Goal: Navigation & Orientation: Find specific page/section

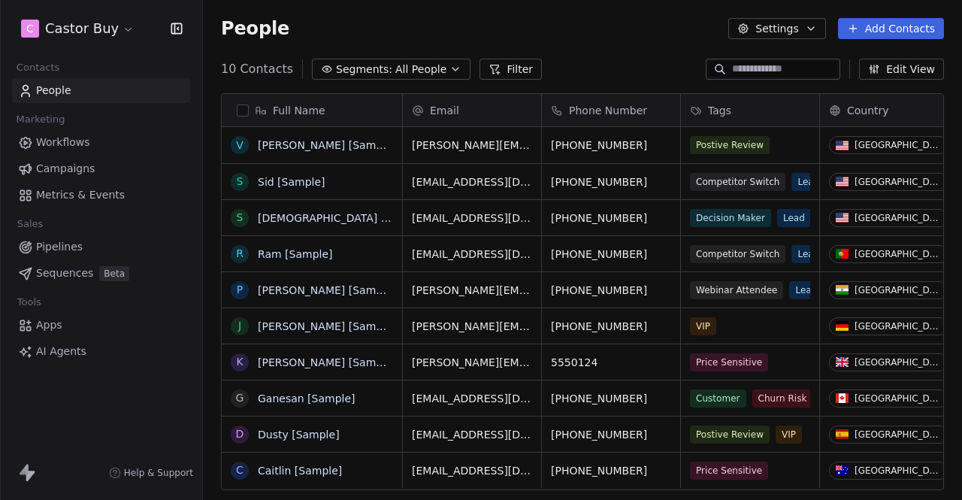
scroll to position [428, 747]
click at [77, 92] on link "People" at bounding box center [101, 90] width 178 height 25
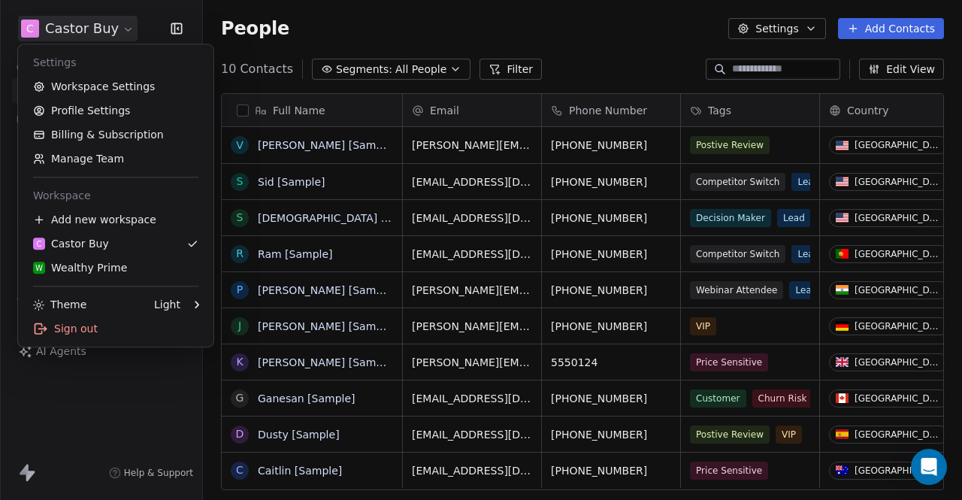
click at [119, 21] on html "C Castor Buy Contacts People Marketing Workflows Campaigns Metrics & Events Sal…" at bounding box center [481, 250] width 962 height 500
click at [107, 264] on div "W Wealthy Prime" at bounding box center [80, 267] width 94 height 15
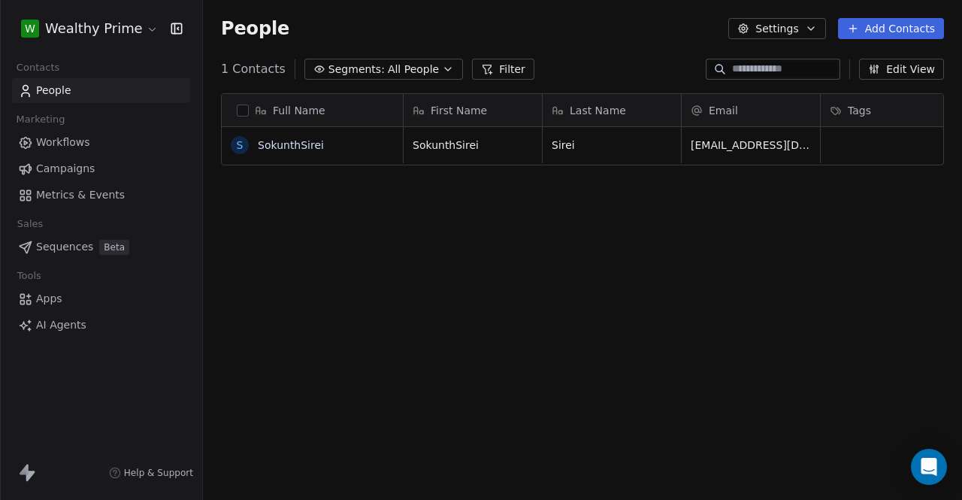
scroll to position [428, 747]
click at [73, 146] on span "Workflows" at bounding box center [63, 142] width 54 height 16
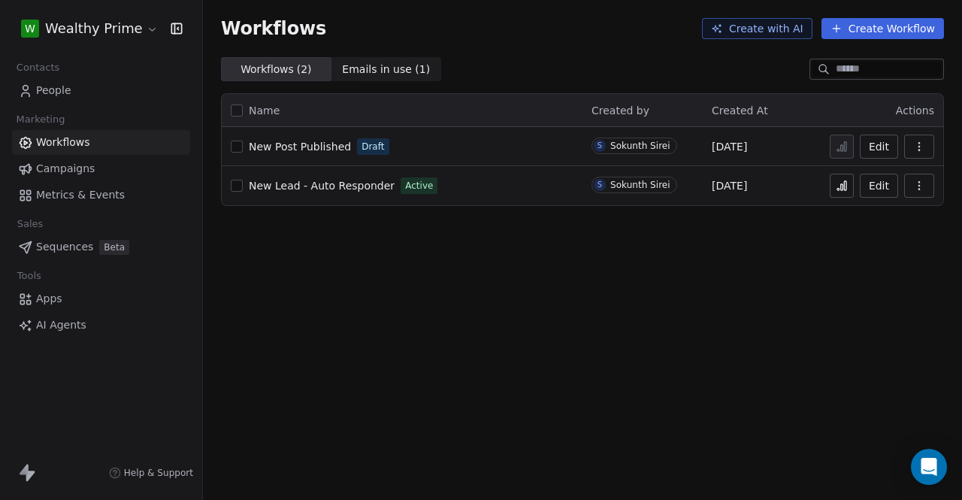
click at [76, 172] on span "Campaigns" at bounding box center [65, 169] width 59 height 16
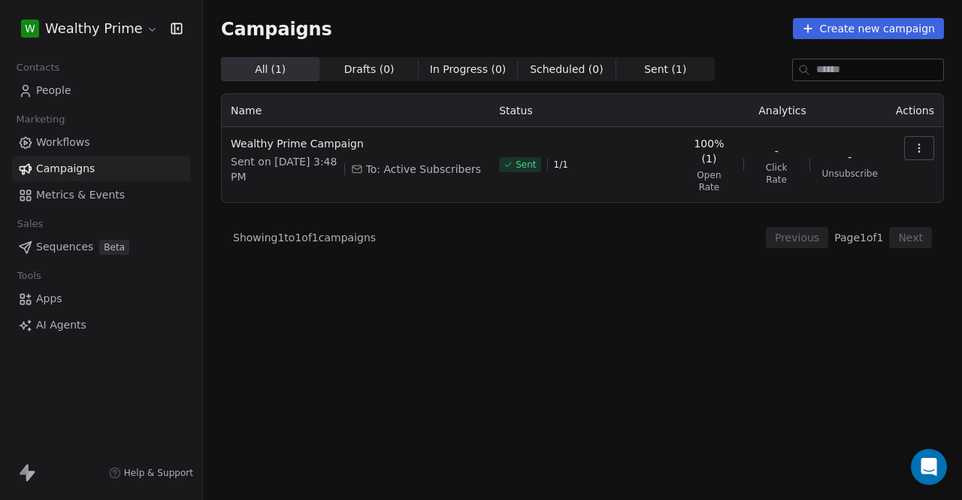
click at [88, 187] on span "Metrics & Events" at bounding box center [80, 195] width 89 height 16
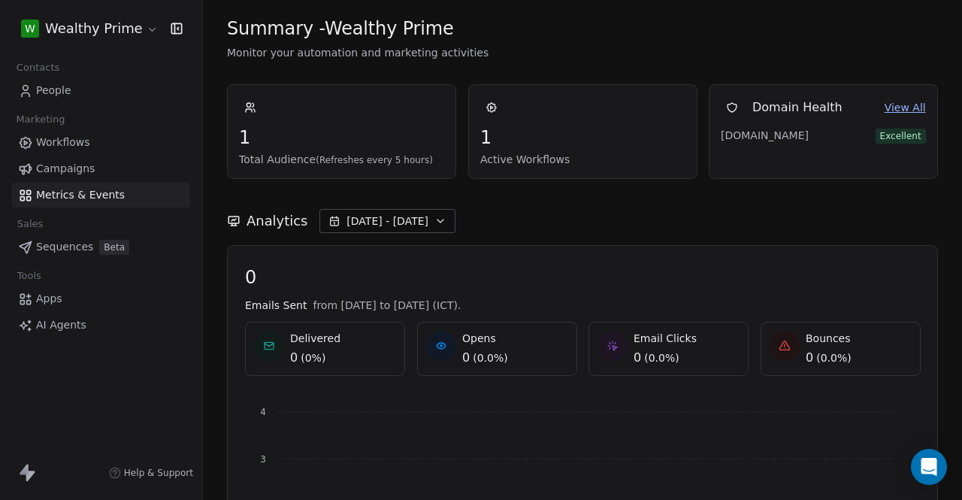
click at [50, 250] on span "Sequences" at bounding box center [64, 247] width 57 height 16
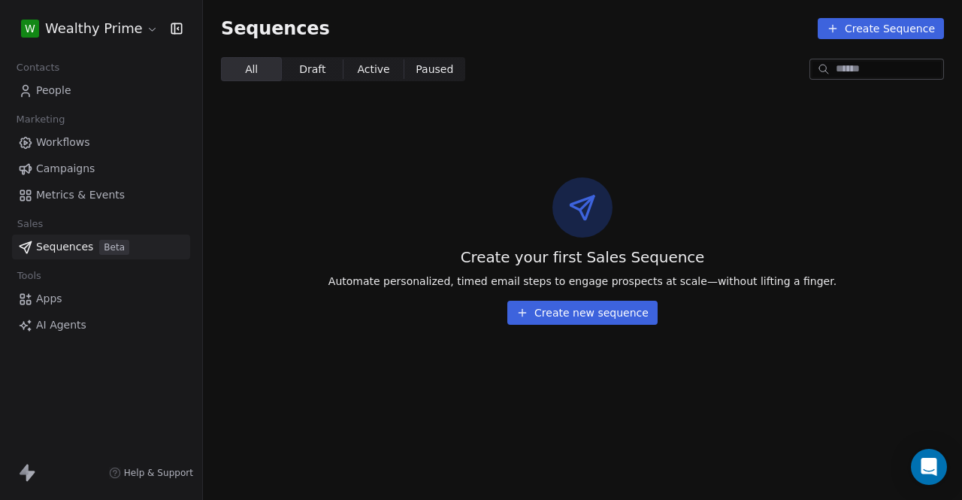
click at [53, 304] on span "Apps" at bounding box center [49, 299] width 26 height 16
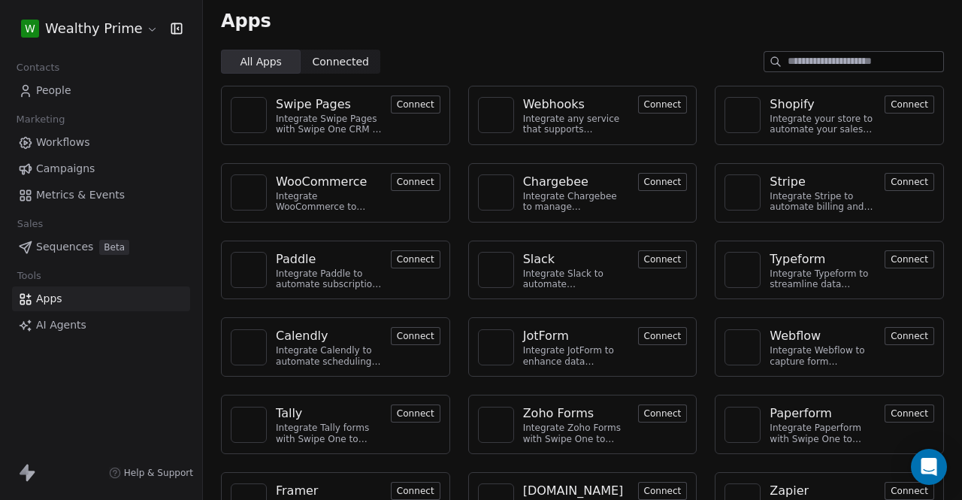
scroll to position [124, 0]
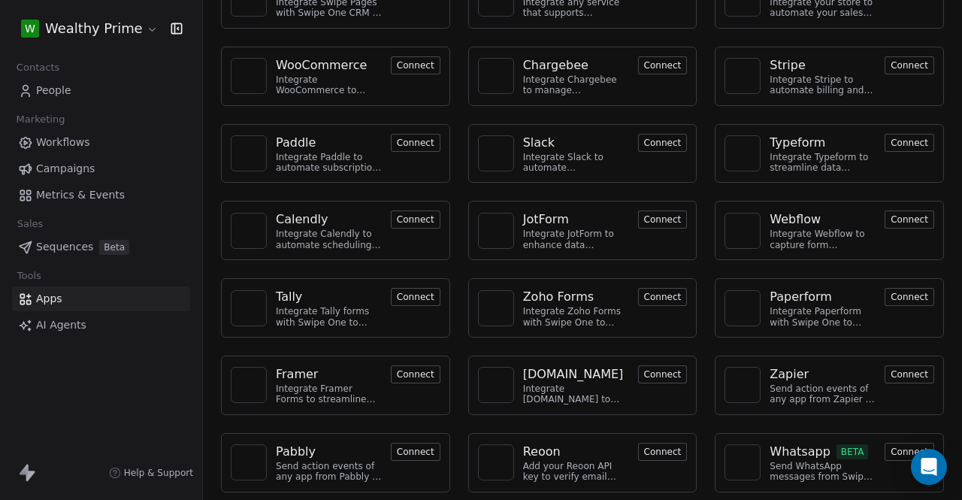
click at [109, 330] on link "AI Agents" at bounding box center [101, 325] width 178 height 25
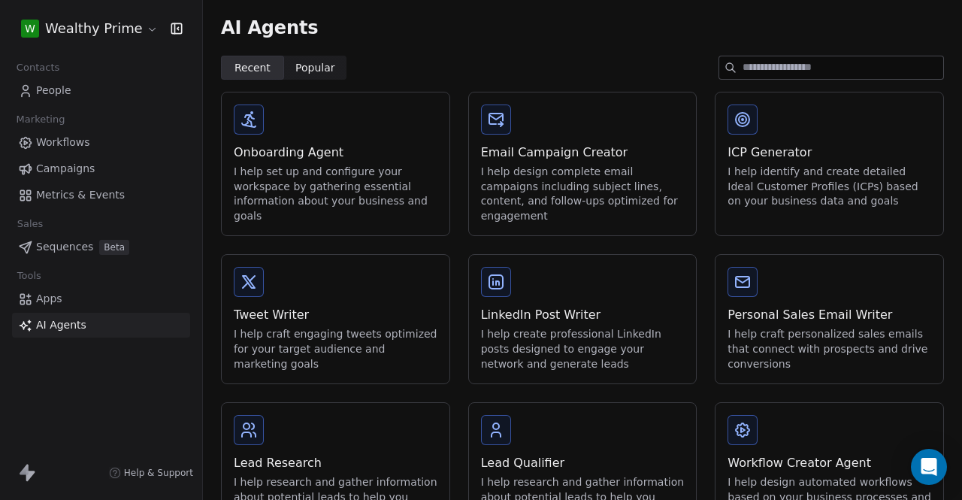
scroll to position [63, 0]
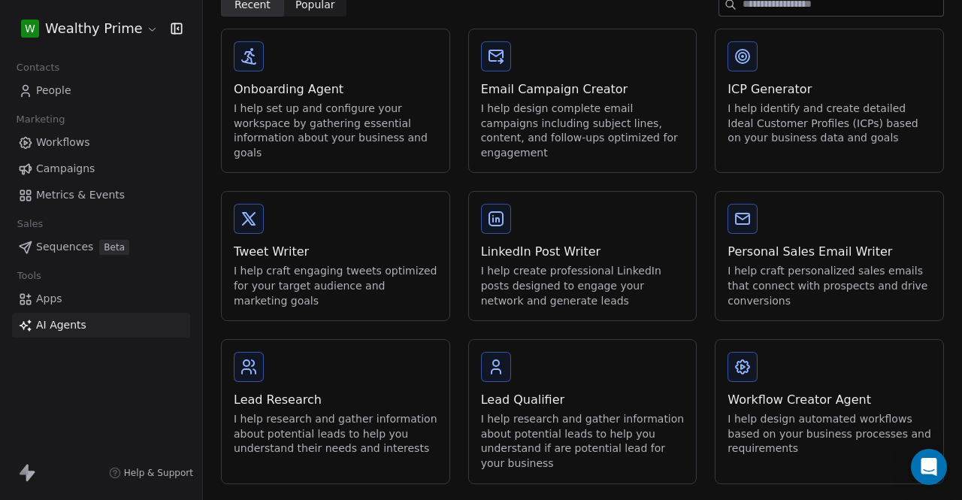
click at [95, 301] on link "Apps" at bounding box center [101, 298] width 178 height 25
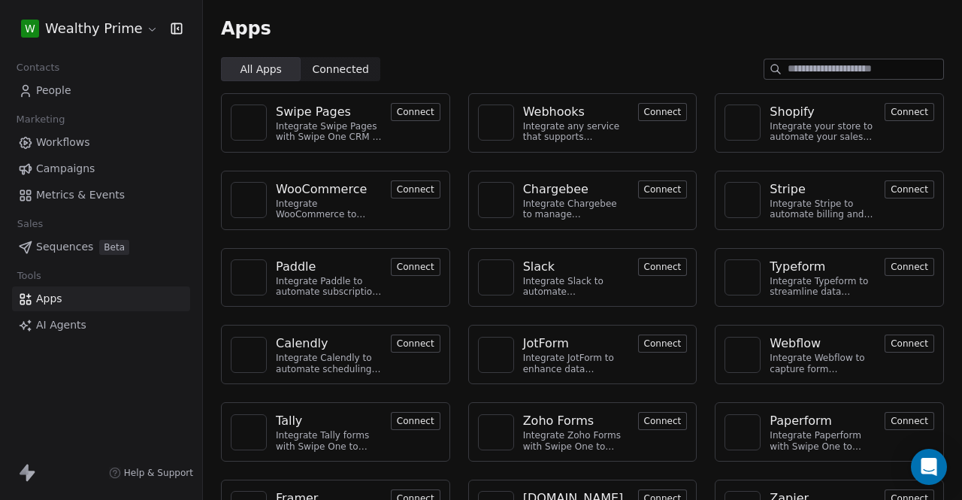
scroll to position [124, 0]
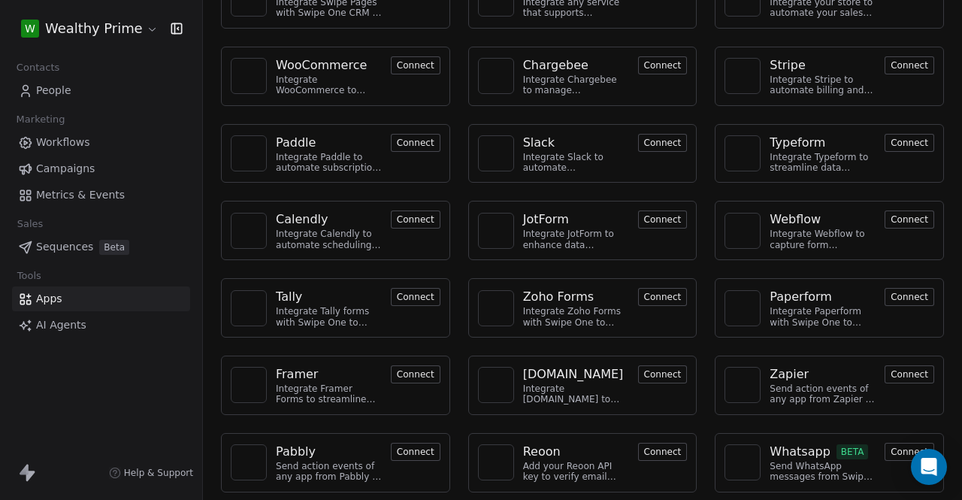
click at [403, 447] on button "Connect" at bounding box center [416, 452] width 50 height 18
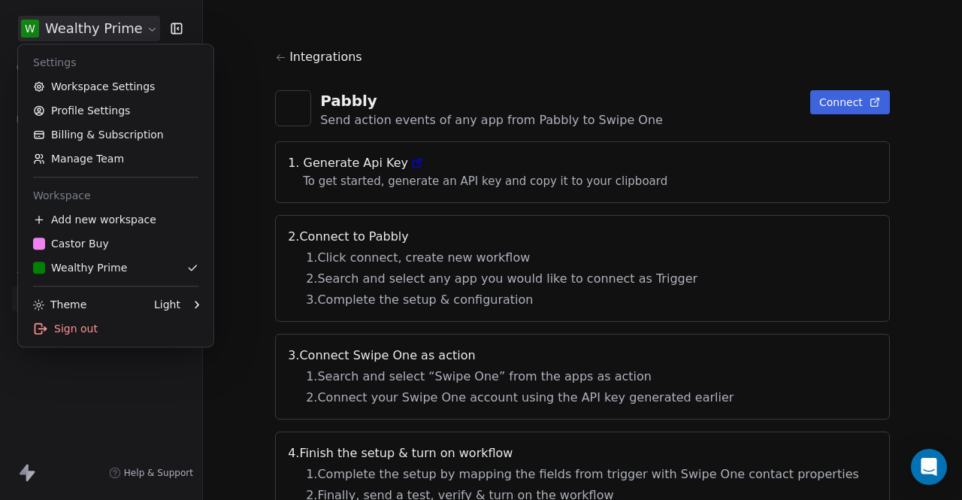
click at [69, 31] on html "W Wealthy Prime Contacts People Marketing Workflows Campaigns Metrics & Events …" at bounding box center [481, 250] width 962 height 500
click at [95, 133] on link "Billing & Subscription" at bounding box center [115, 134] width 183 height 24
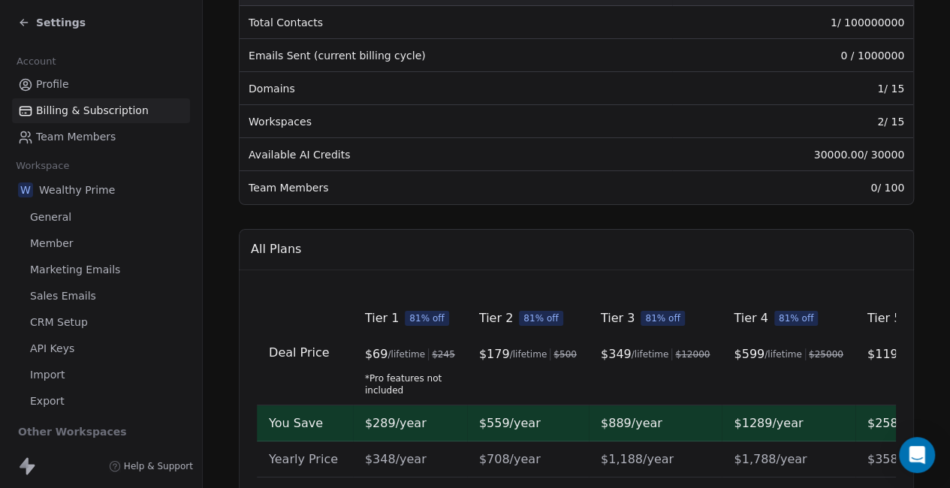
scroll to position [275, 0]
click at [855, 263] on div "All Plans" at bounding box center [576, 248] width 675 height 41
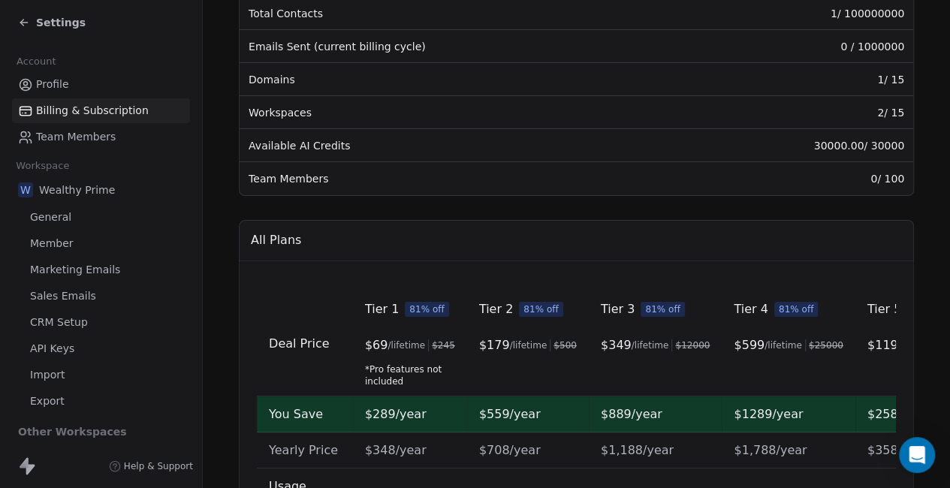
scroll to position [0, 0]
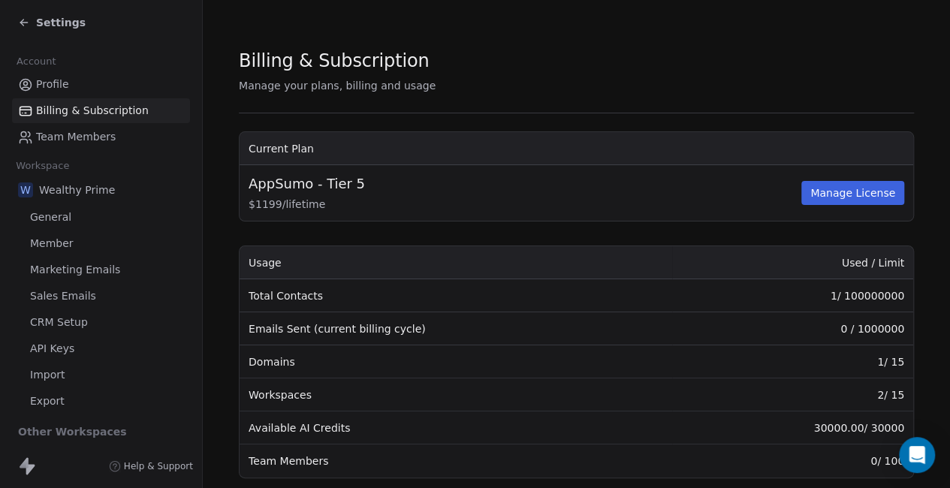
click at [28, 26] on icon at bounding box center [24, 23] width 12 height 12
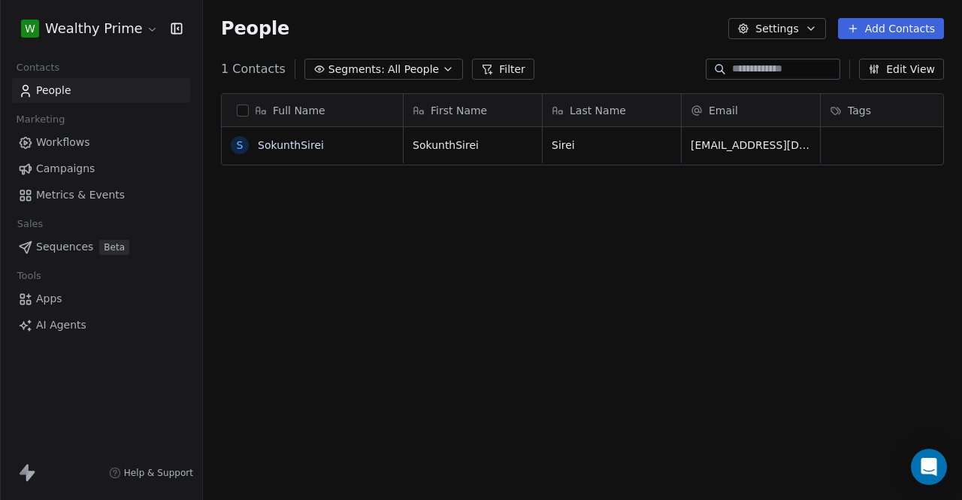
scroll to position [428, 747]
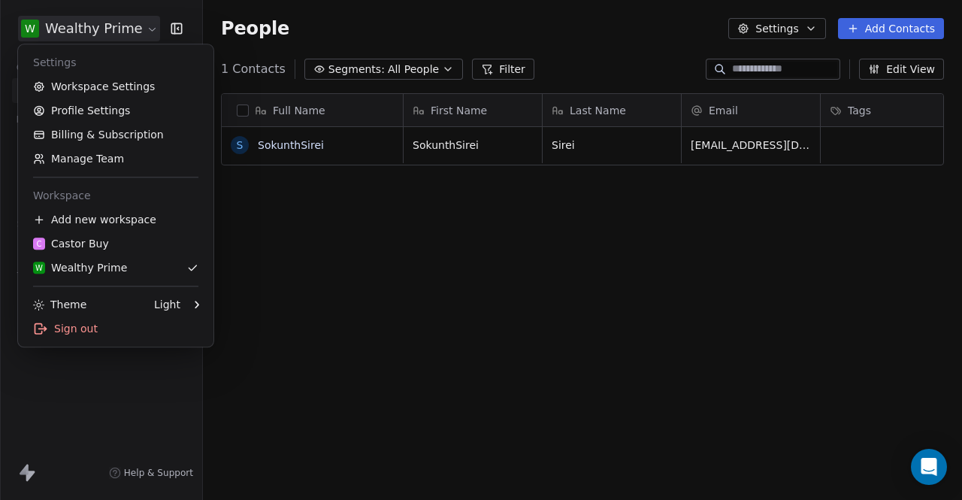
click at [82, 31] on html "W Wealthy Prime Contacts People Marketing Workflows Campaigns Metrics & Events …" at bounding box center [481, 250] width 962 height 500
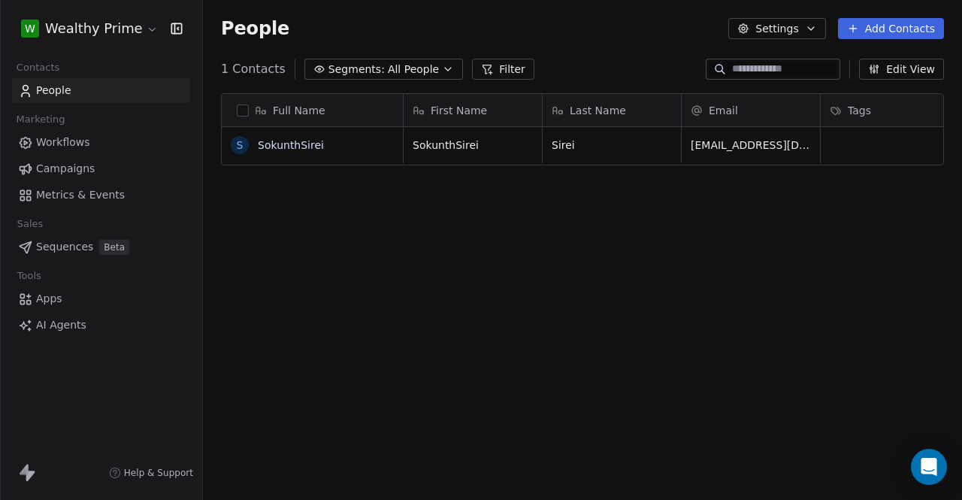
click at [377, 342] on html "W Wealthy Prime Contacts People Marketing Workflows Campaigns Metrics & Events …" at bounding box center [481, 250] width 962 height 500
click at [75, 137] on span "Workflows" at bounding box center [63, 142] width 54 height 16
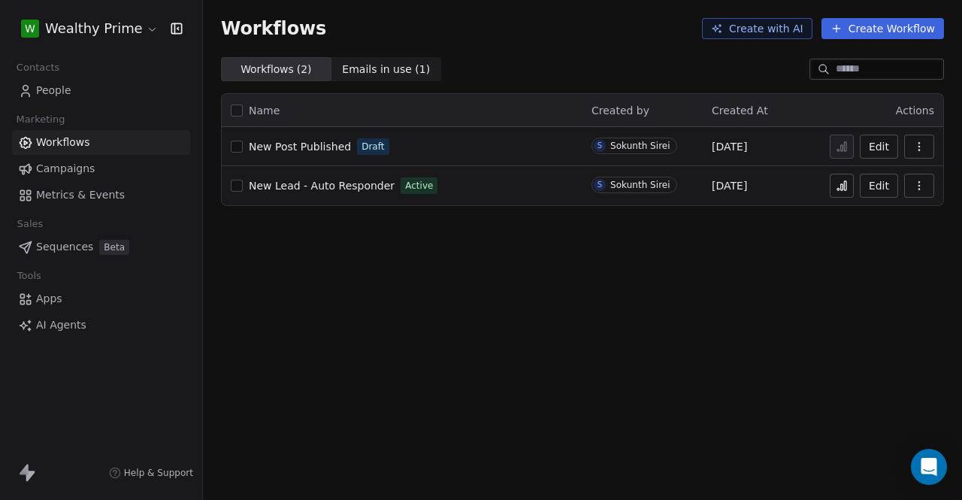
click at [371, 65] on span "Emails in use ( 1 )" at bounding box center [386, 70] width 88 height 16
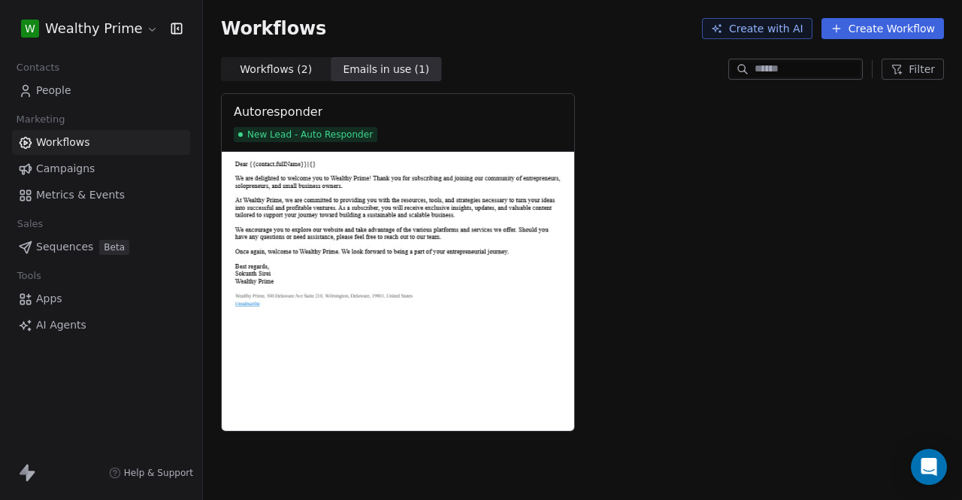
click at [290, 70] on span "Workflows ( 2 )" at bounding box center [276, 70] width 72 height 16
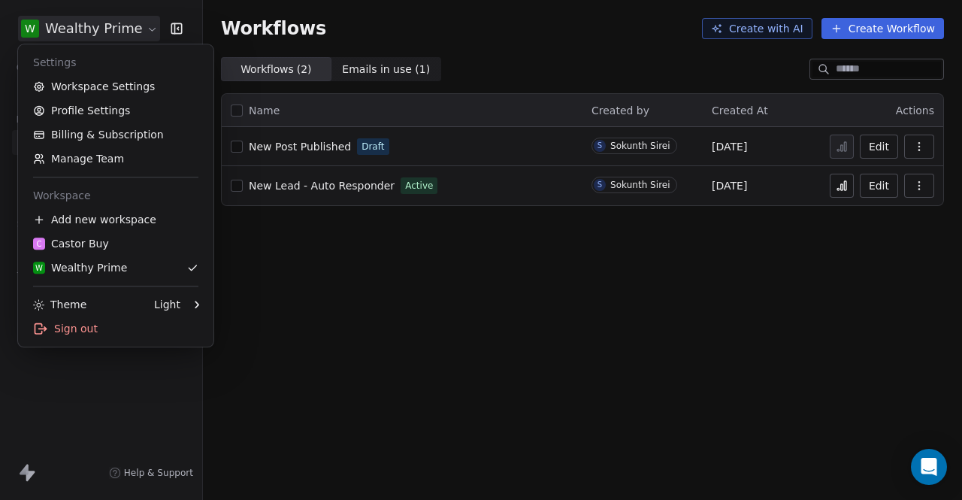
click at [37, 23] on html "W Wealthy Prime Contacts People Marketing Workflows Campaigns Metrics & Events …" at bounding box center [481, 250] width 962 height 500
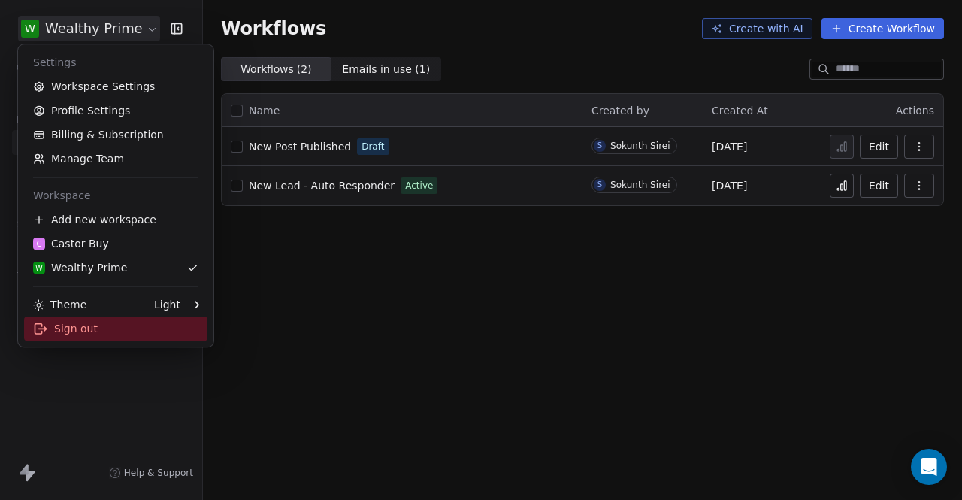
click at [83, 330] on div "Sign out" at bounding box center [115, 328] width 183 height 24
